Goal: Information Seeking & Learning: Learn about a topic

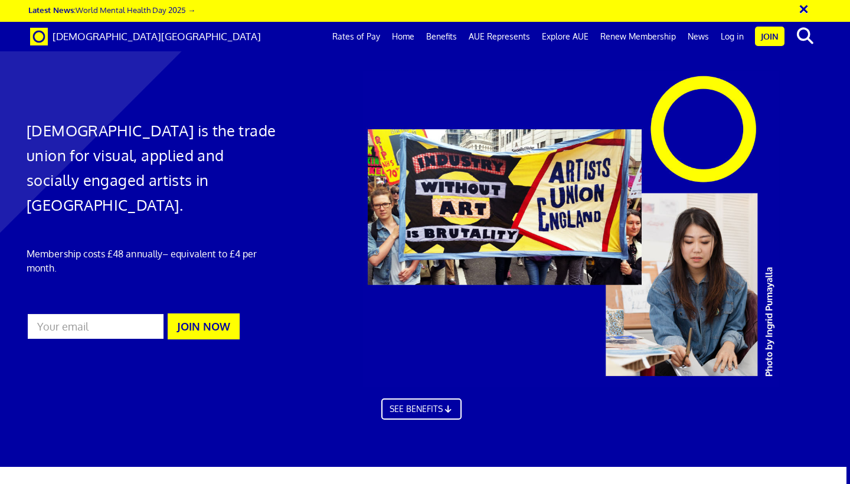
scroll to position [3435, 4]
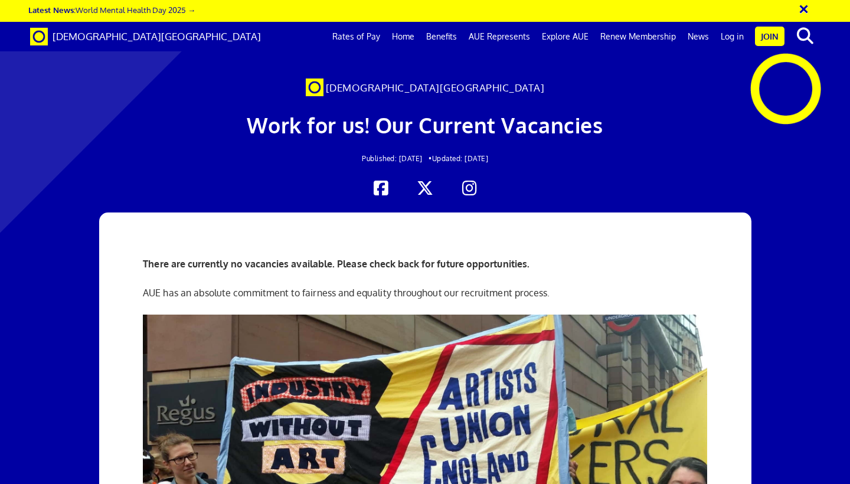
scroll to position [0, 2]
click at [371, 38] on link "Rates of Pay" at bounding box center [356, 37] width 60 height 30
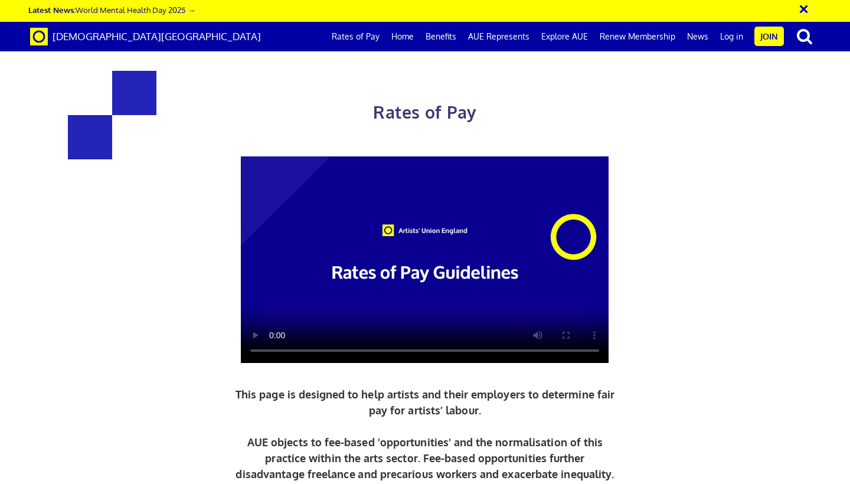
scroll to position [475, 0]
click at [369, 35] on link "Rates of Pay" at bounding box center [356, 37] width 60 height 30
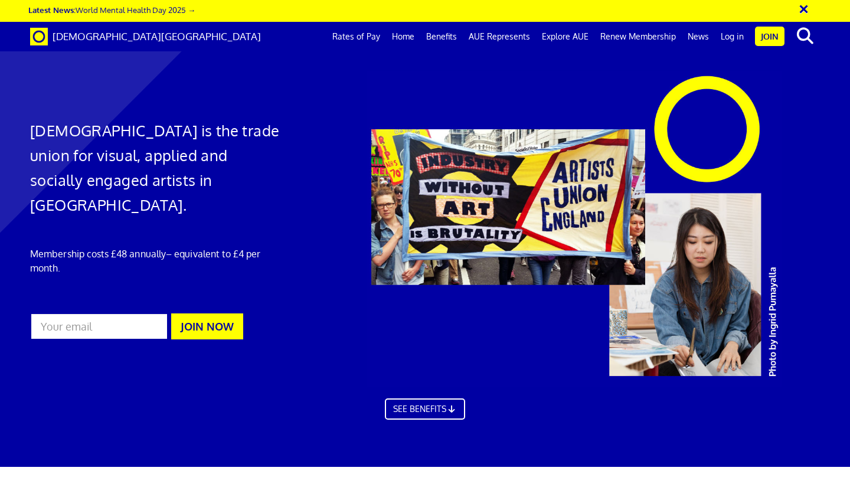
scroll to position [968, 0]
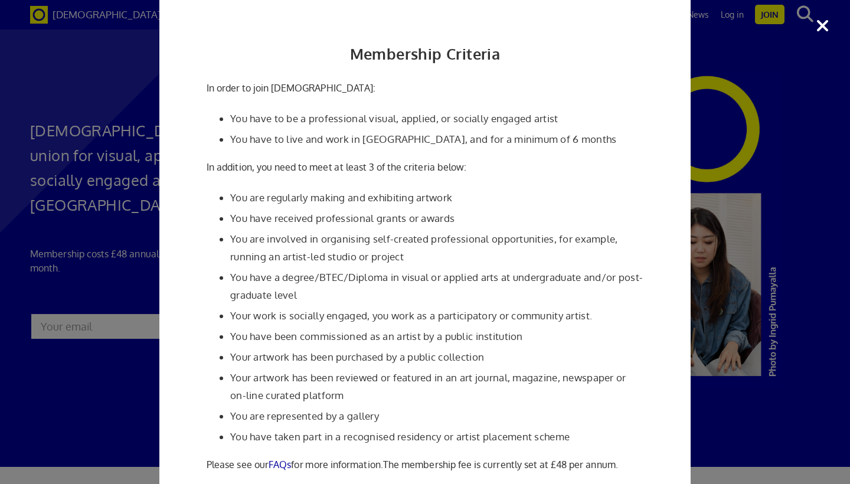
scroll to position [76, 0]
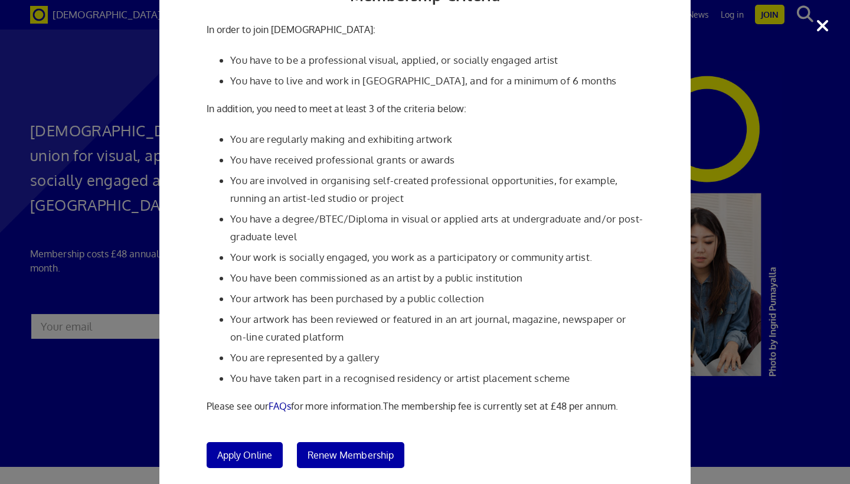
click at [803, 288] on div "Membership Criteria In order to join [DEMOGRAPHIC_DATA]: You have to be a profe…" at bounding box center [425, 242] width 850 height 484
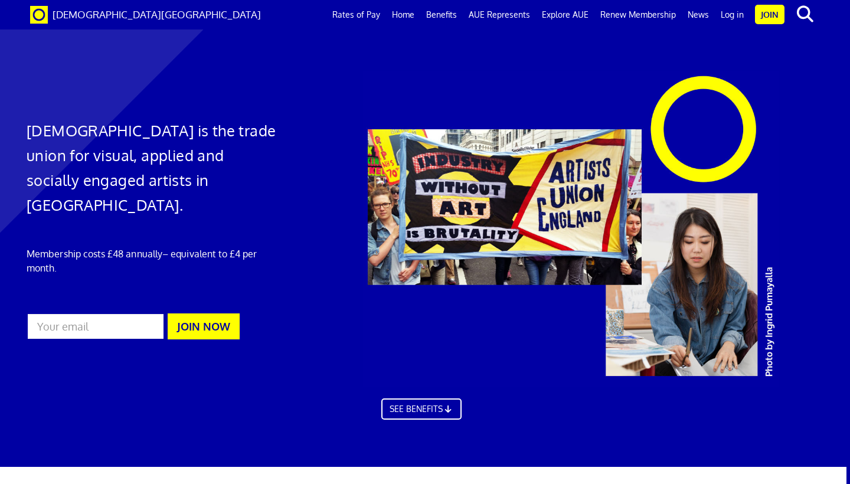
scroll to position [1854, 18]
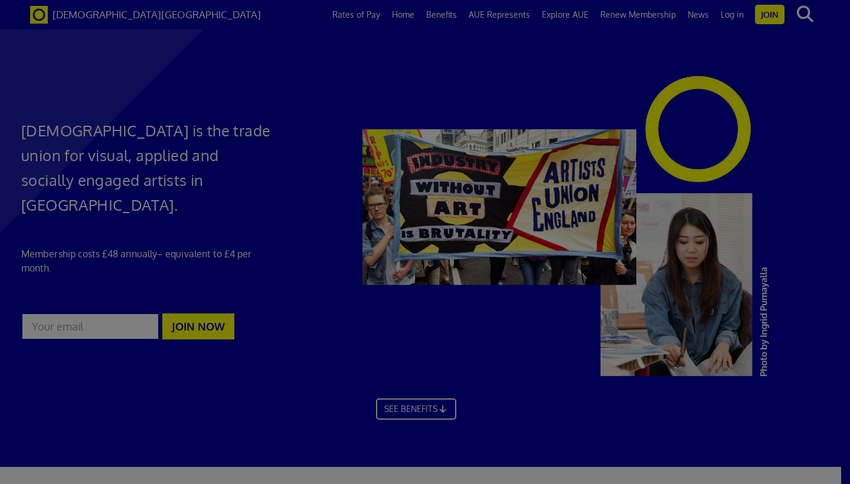
scroll to position [0, 0]
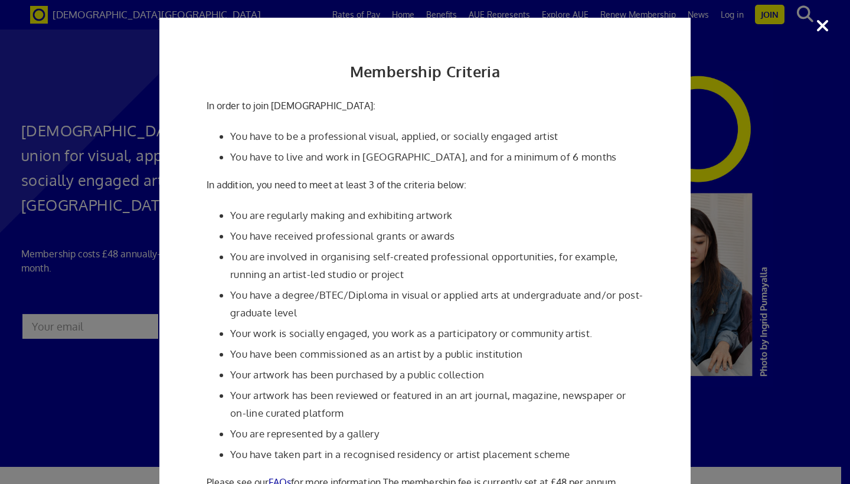
click at [742, 201] on div "Membership Criteria In order to join [DEMOGRAPHIC_DATA]: You have to be a profe…" at bounding box center [425, 242] width 850 height 484
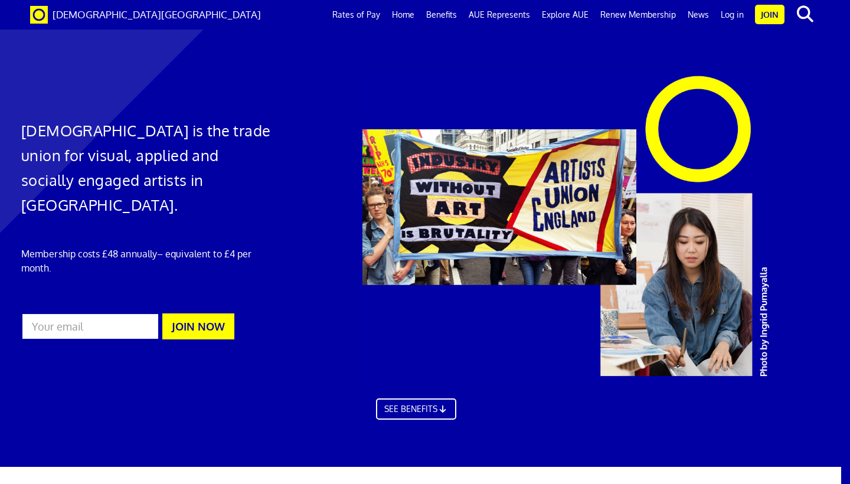
scroll to position [2975, 18]
